Goal: Information Seeking & Learning: Learn about a topic

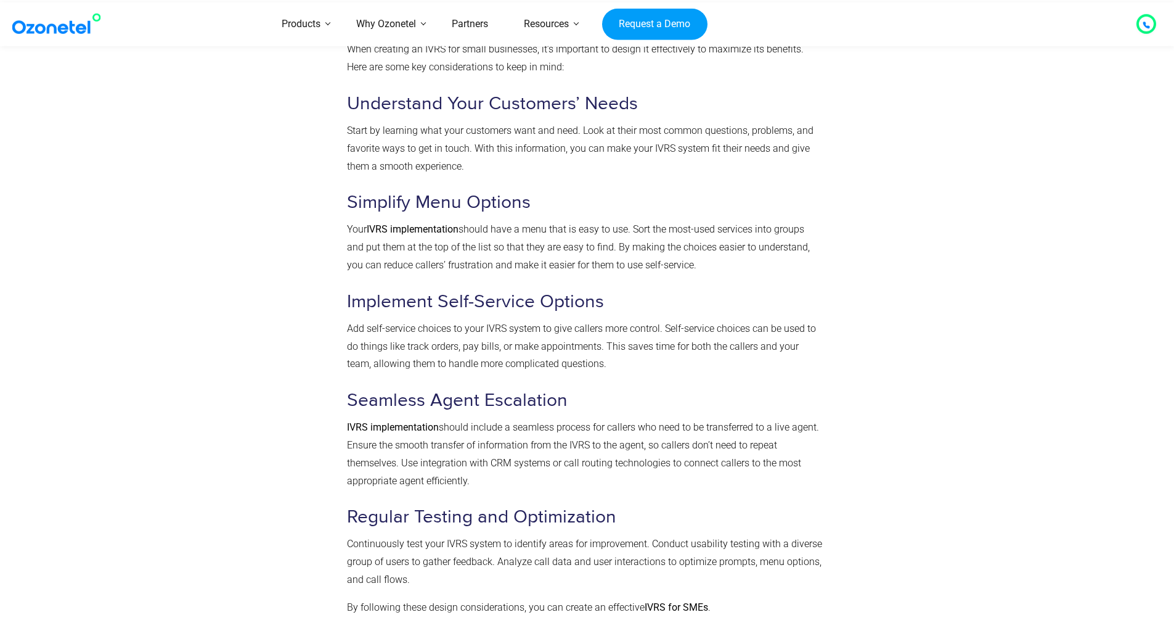
scroll to position [1295, 0]
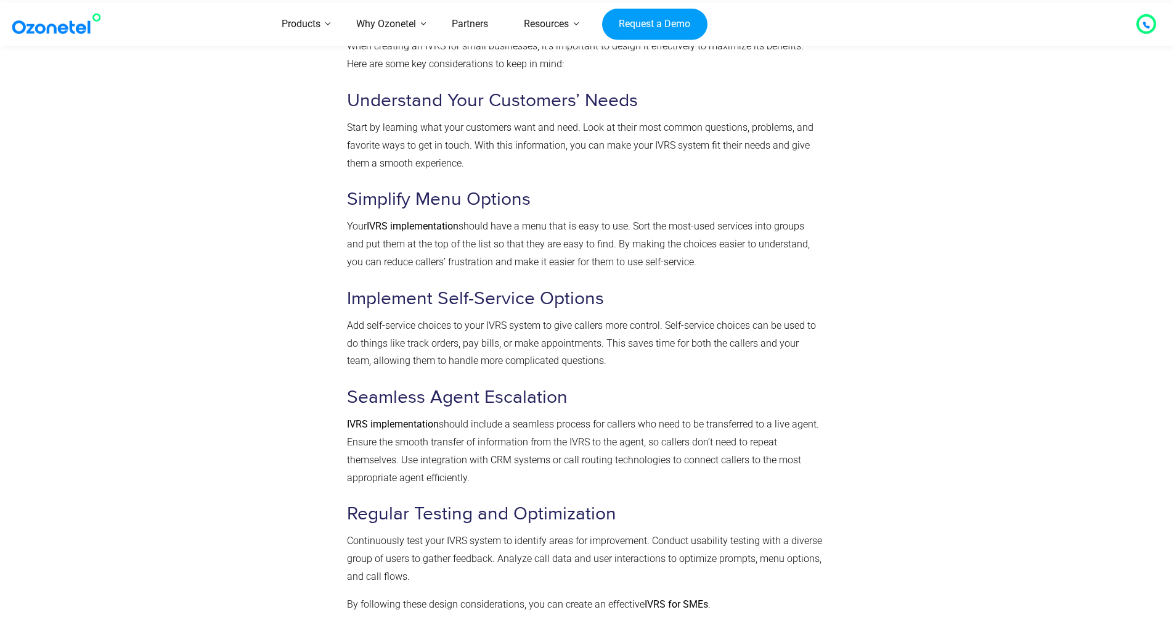
click at [271, 291] on div at bounding box center [271, 313] width 139 height 632
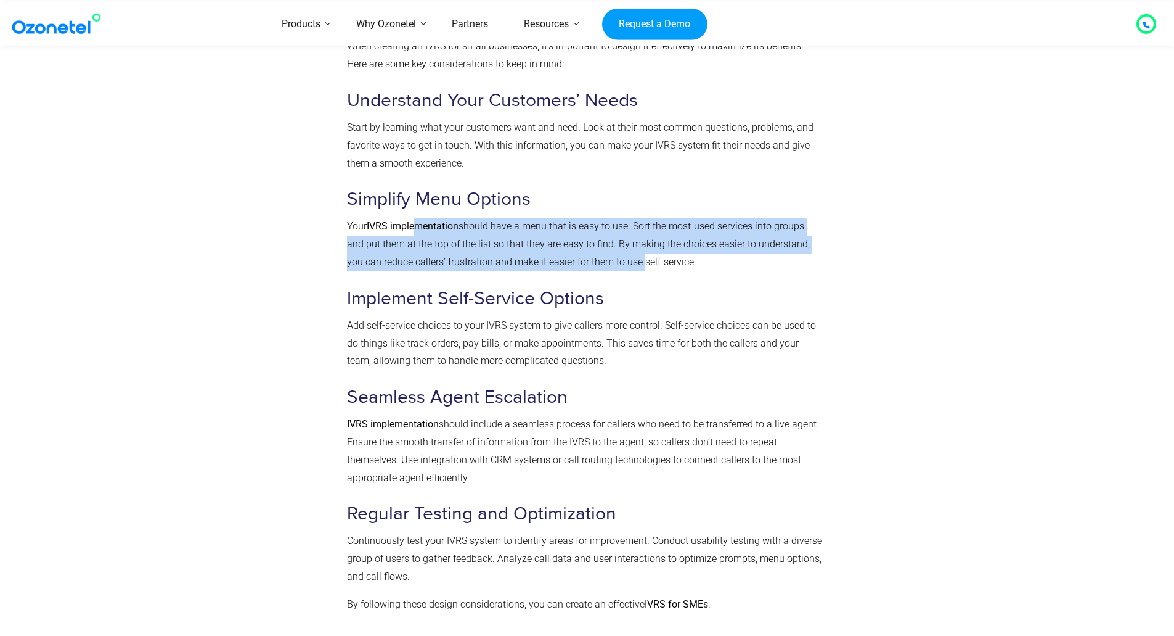
drag, startPoint x: 414, startPoint y: 225, endPoint x: 642, endPoint y: 258, distance: 229.9
click at [642, 258] on p "Your IVRS implementation should have a menu that is easy to use. Sort the most-…" at bounding box center [585, 244] width 476 height 53
click at [642, 258] on span "should have a menu that is easy to use. Sort the most-used services into groups…" at bounding box center [578, 243] width 463 height 47
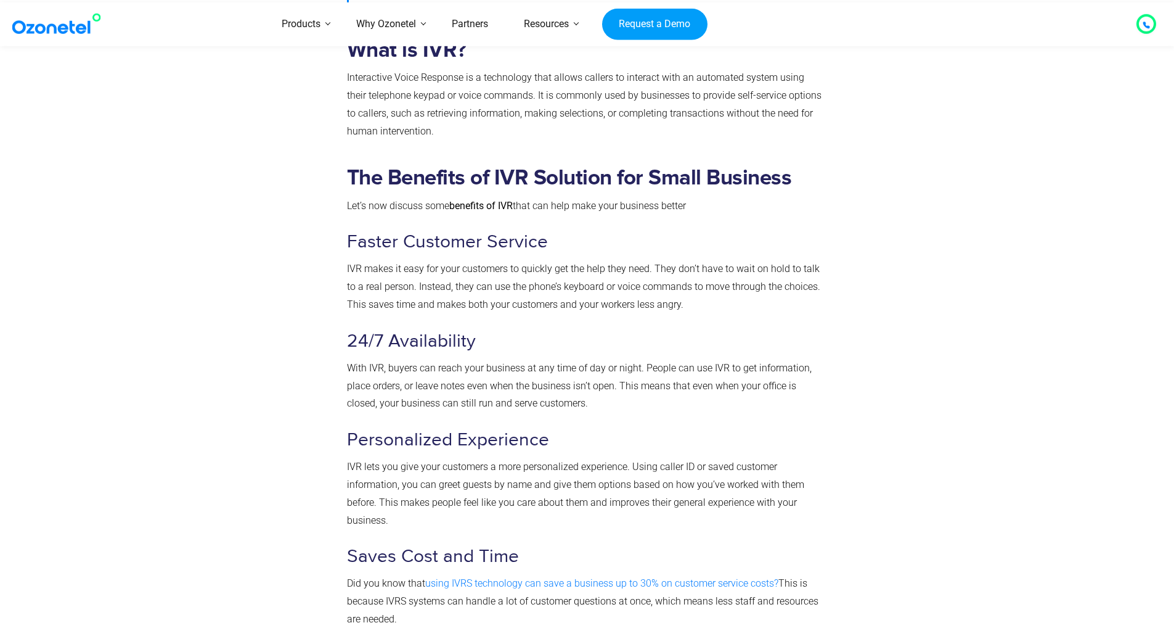
scroll to position [370, 0]
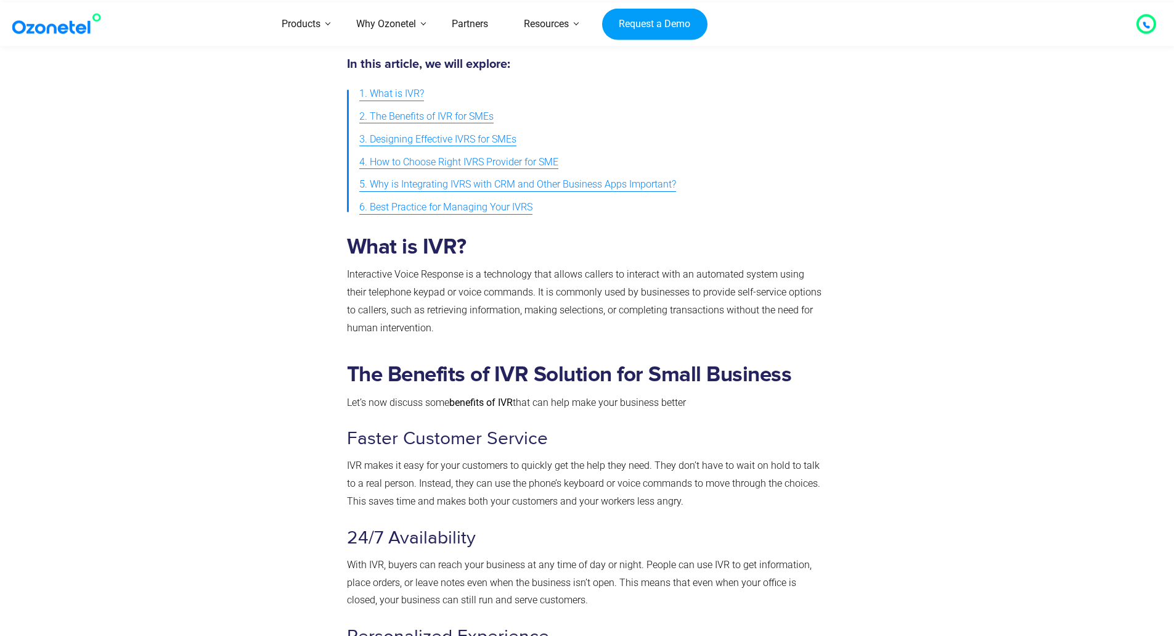
click at [433, 126] on link "2. The Benefits of IVR for SMEs" at bounding box center [426, 116] width 134 height 23
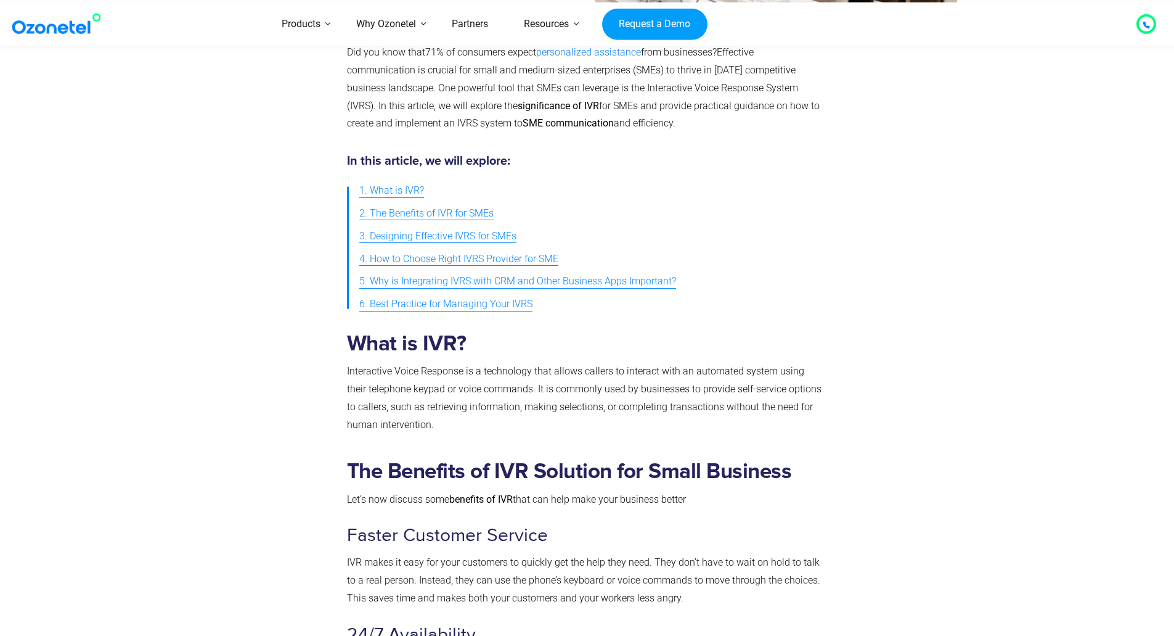
scroll to position [251, 0]
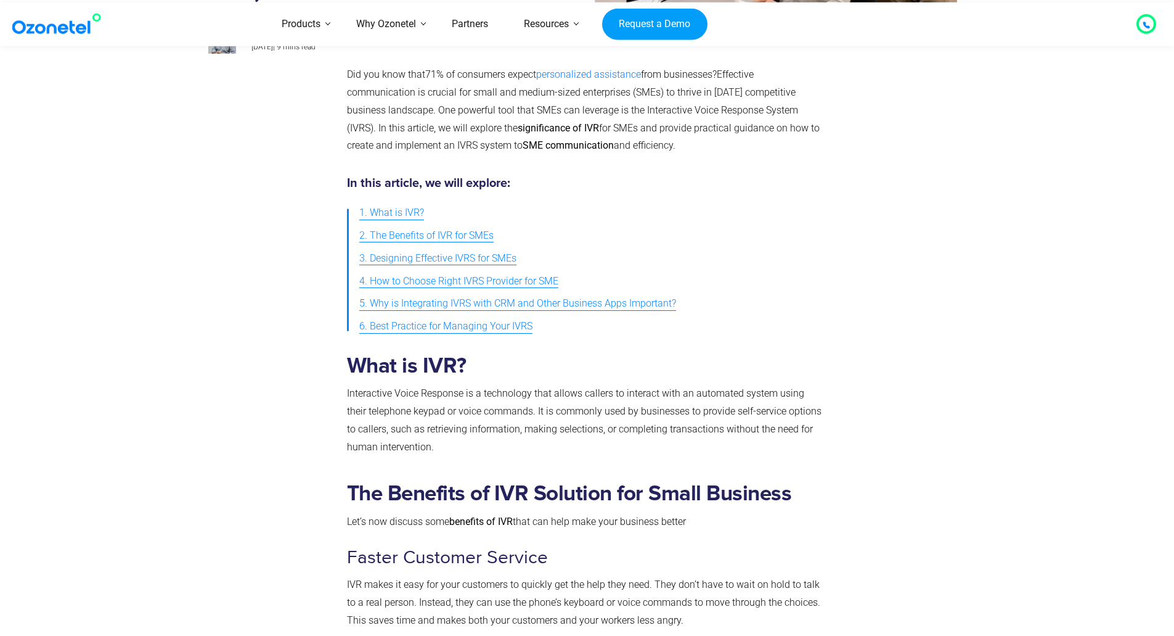
click at [544, 391] on span "Interactive Voice Response is a technology that allows callers to interact with…" at bounding box center [584, 419] width 475 height 65
drag, startPoint x: 548, startPoint y: 391, endPoint x: 718, endPoint y: 364, distance: 172.4
click at [555, 388] on span "Interactive Voice Response is a technology that allows callers to interact with…" at bounding box center [584, 419] width 475 height 65
click at [718, 364] on h2 "What is IVR?" at bounding box center [585, 365] width 476 height 25
click at [710, 392] on span "Interactive Voice Response is a technology that allows callers to interact with…" at bounding box center [584, 419] width 475 height 65
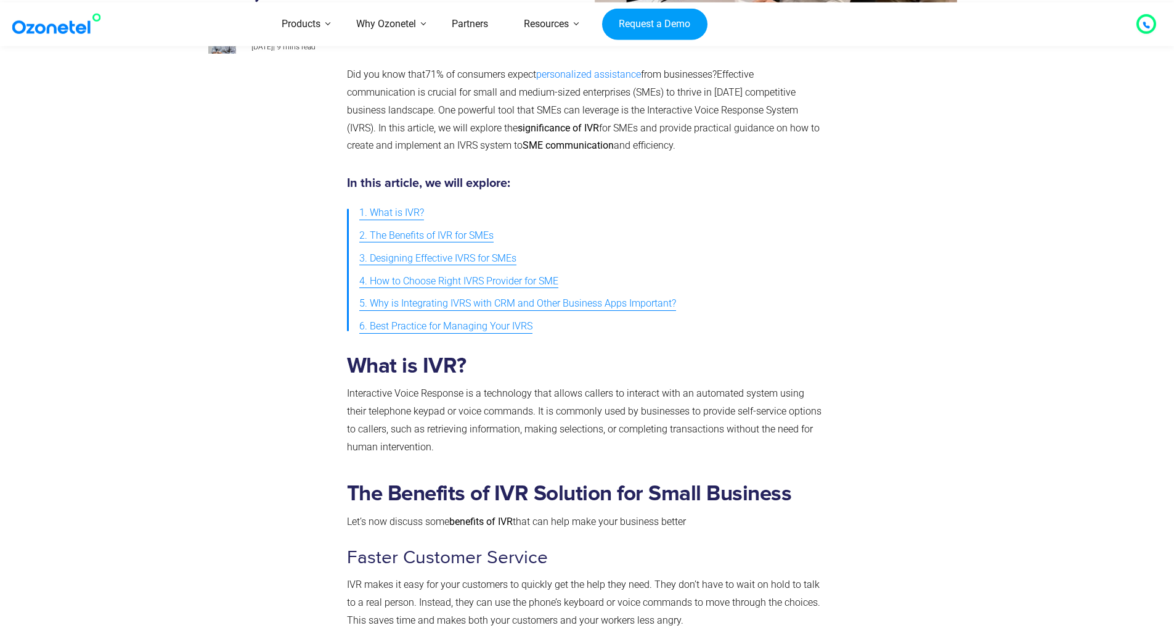
click at [351, 408] on span "Interactive Voice Response is a technology that allows callers to interact with…" at bounding box center [584, 419] width 475 height 65
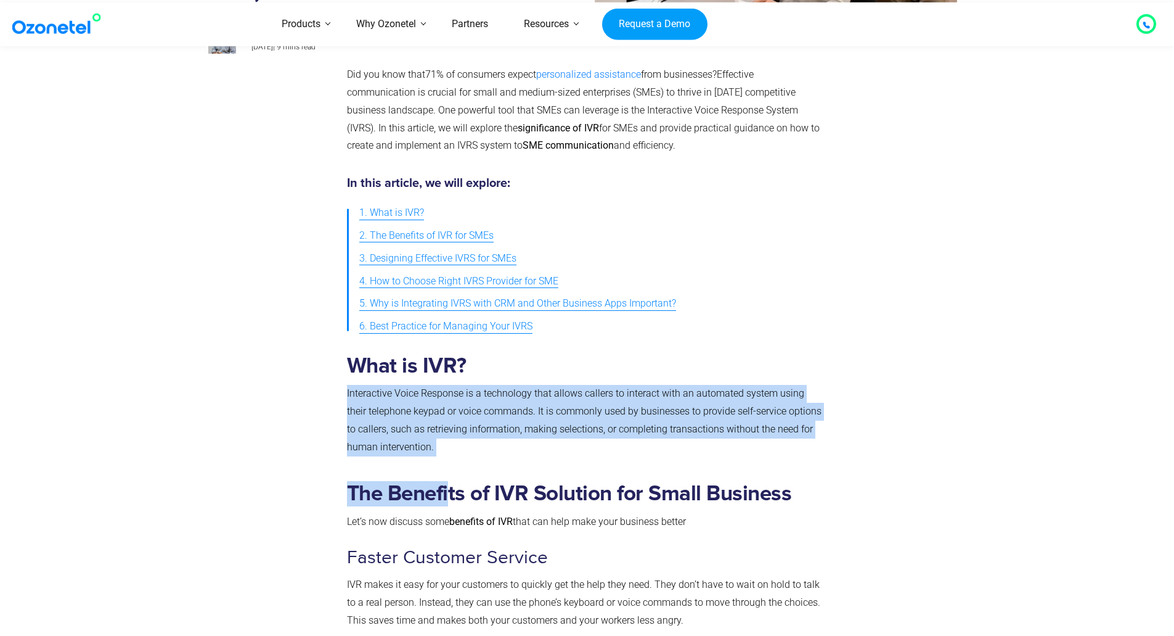
drag, startPoint x: 345, startPoint y: 391, endPoint x: 451, endPoint y: 457, distance: 125.7
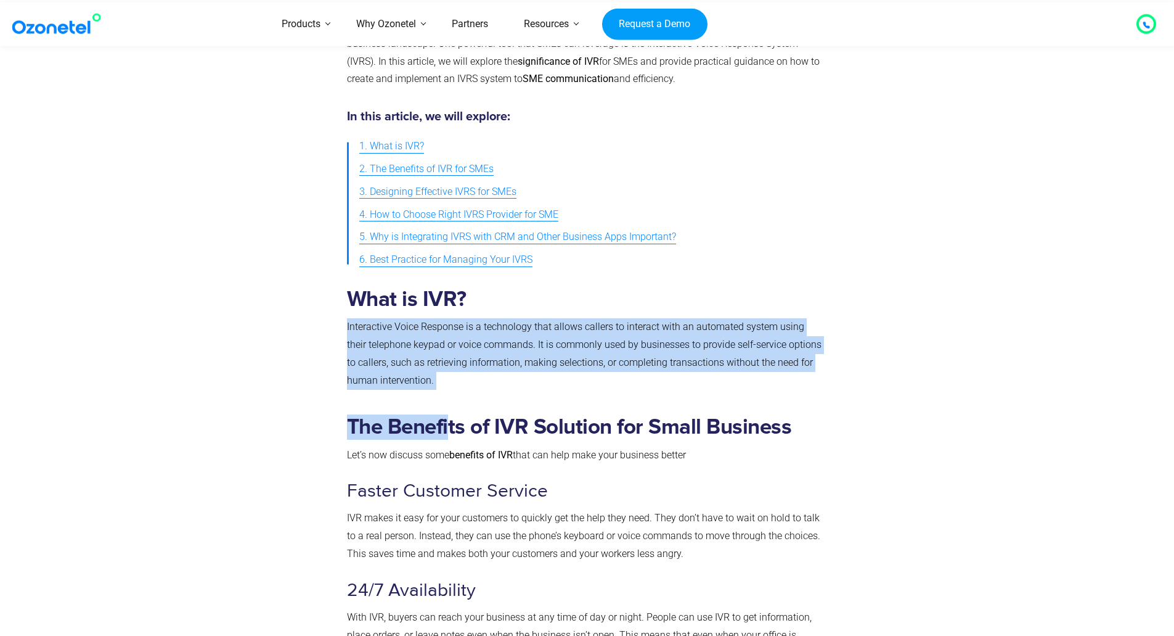
scroll to position [313, 0]
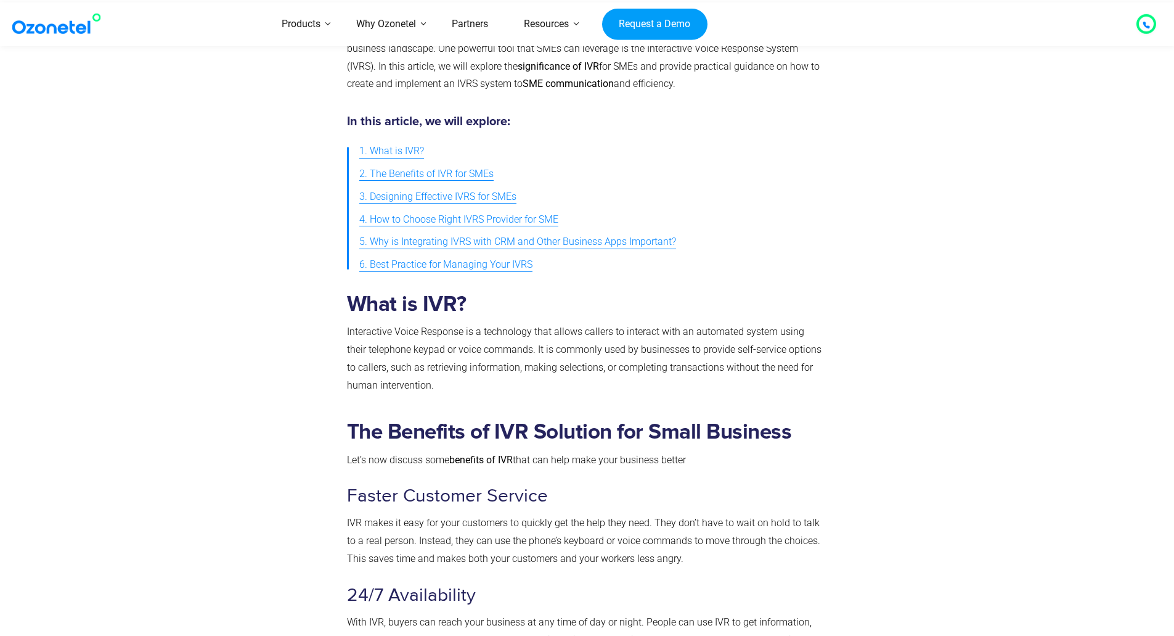
click at [457, 442] on strong "The Benefits of IVR Solution for Small Business" at bounding box center [569, 432] width 445 height 22
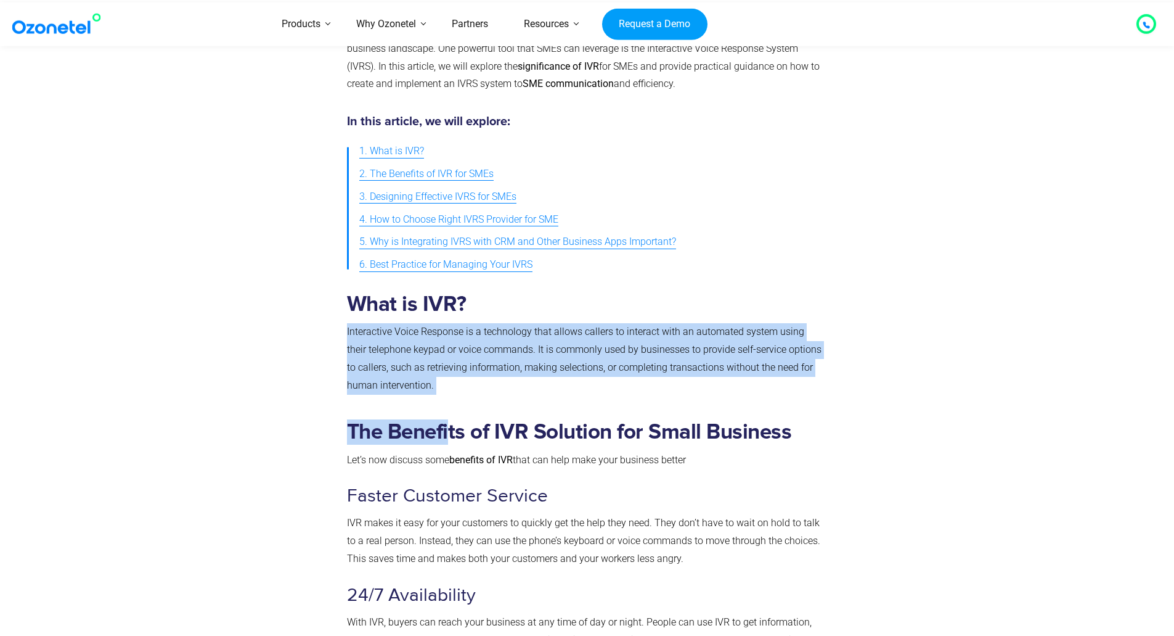
drag, startPoint x: 448, startPoint y: 386, endPoint x: 346, endPoint y: 335, distance: 113.9
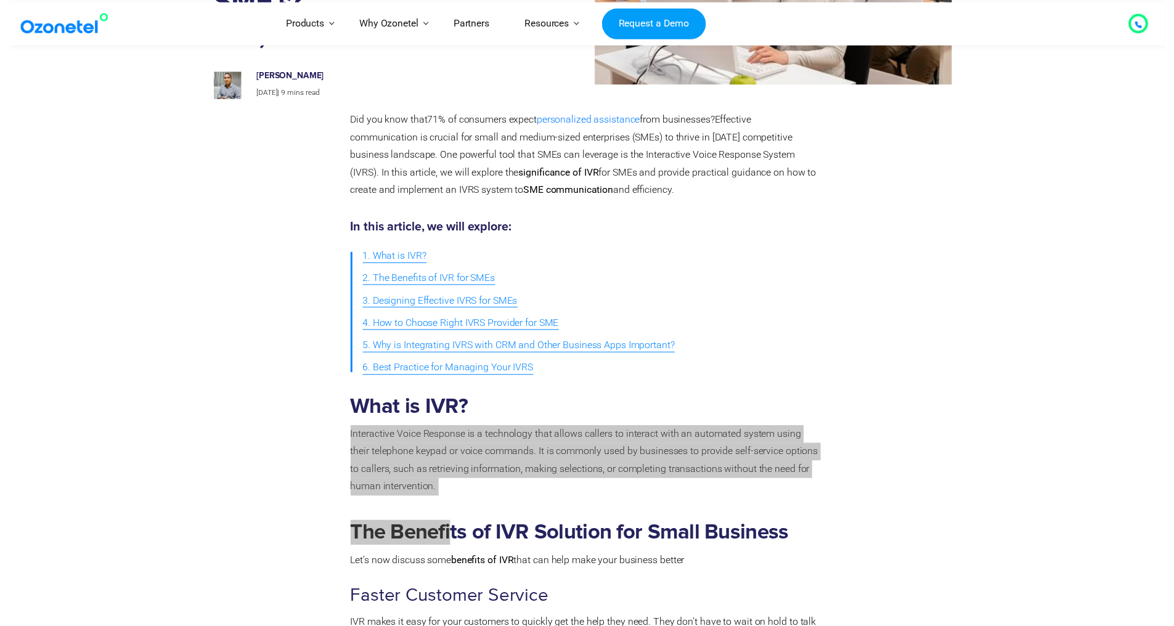
scroll to position [0, 0]
